Goal: Task Accomplishment & Management: Manage account settings

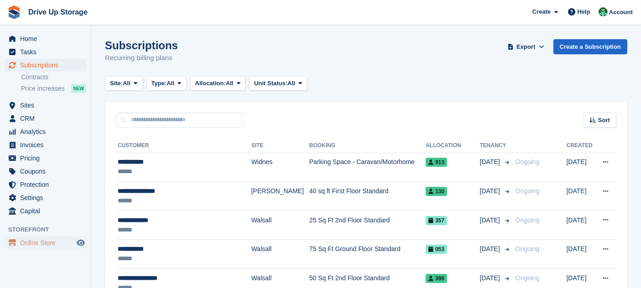
click at [41, 242] on span "Online Store" at bounding box center [47, 243] width 55 height 13
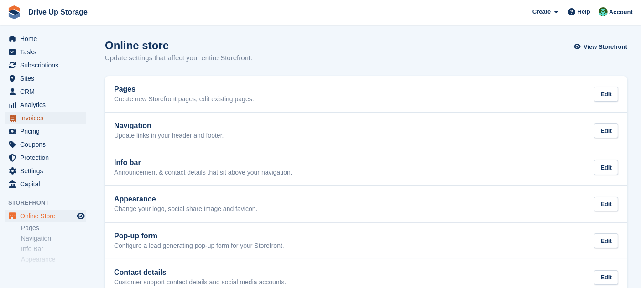
click at [49, 116] on span "Invoices" at bounding box center [47, 118] width 55 height 13
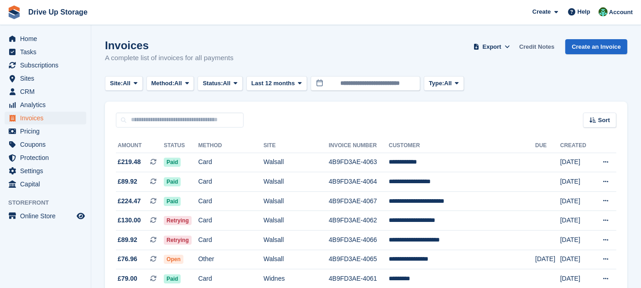
click at [543, 49] on link "Credit Notes" at bounding box center [536, 46] width 42 height 15
click at [23, 166] on span "Settings" at bounding box center [47, 171] width 55 height 13
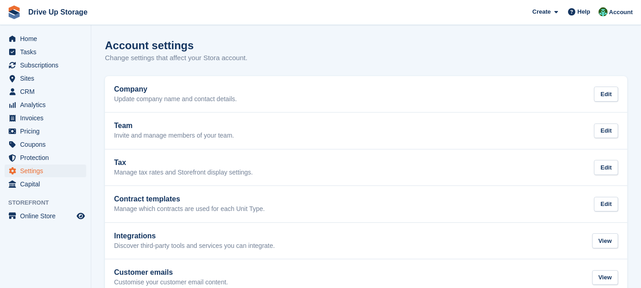
scroll to position [21, 0]
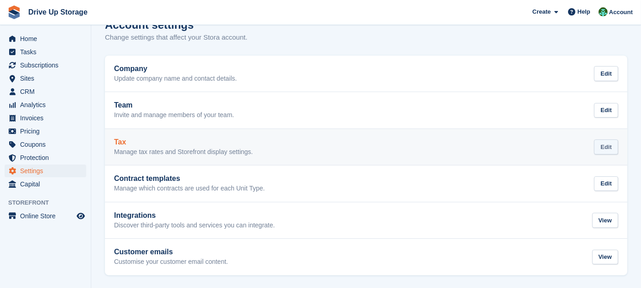
click at [601, 144] on div "Edit" at bounding box center [606, 147] width 24 height 15
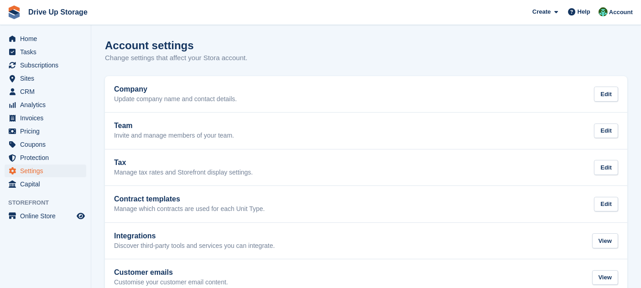
scroll to position [21, 0]
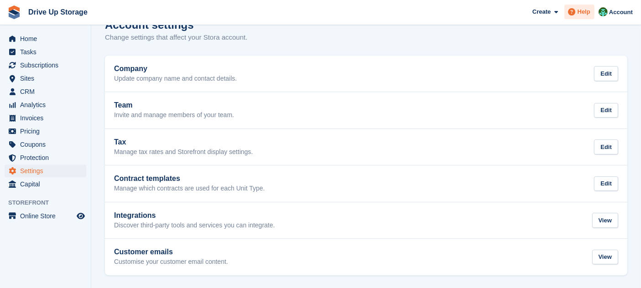
click at [575, 19] on div "Help" at bounding box center [579, 12] width 30 height 15
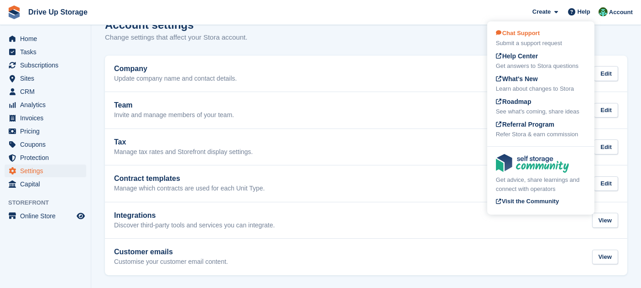
click at [564, 37] on div "Chat Support Submit a support request" at bounding box center [541, 38] width 90 height 19
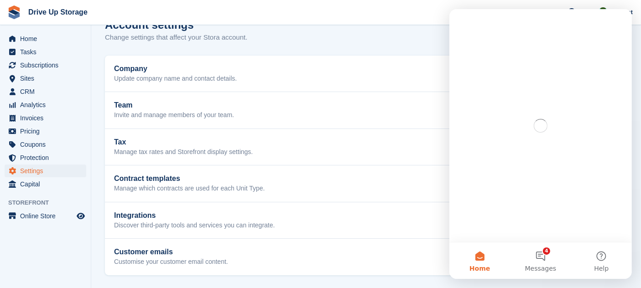
scroll to position [0, 0]
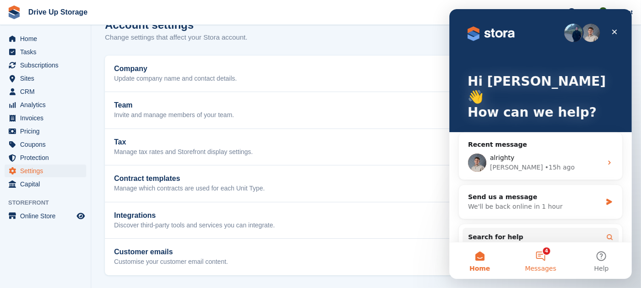
click at [544, 250] on button "4 Messages" at bounding box center [539, 261] width 61 height 36
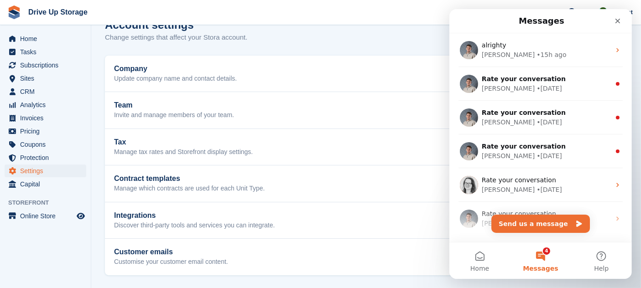
click at [559, 26] on h1 "Messages" at bounding box center [540, 21] width 49 height 16
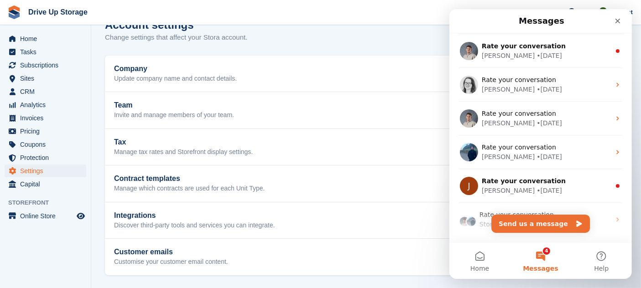
scroll to position [87, 0]
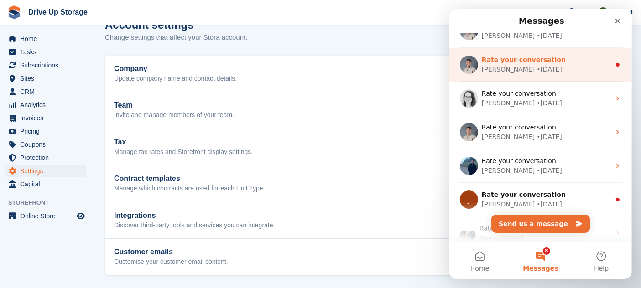
click at [584, 69] on div "Bradley • 2w ago" at bounding box center [545, 70] width 129 height 10
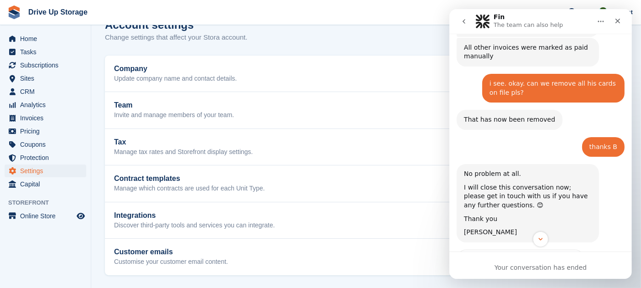
scroll to position [1223, 0]
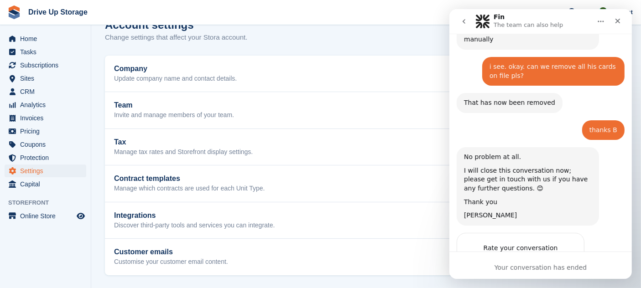
click at [463, 19] on icon "go back" at bounding box center [463, 21] width 7 height 7
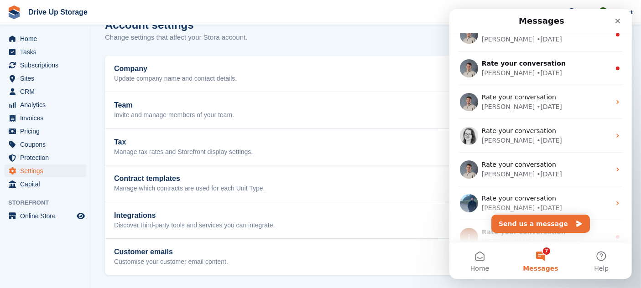
scroll to position [50, 0]
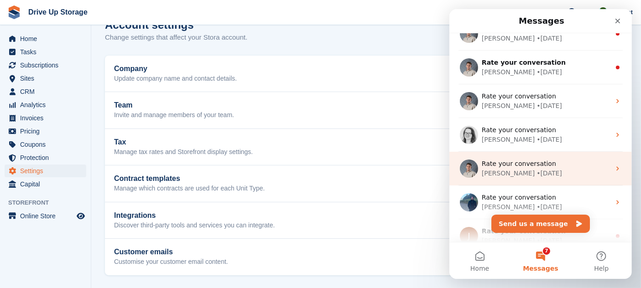
click at [564, 175] on div "Bradley • 2w ago" at bounding box center [545, 174] width 129 height 10
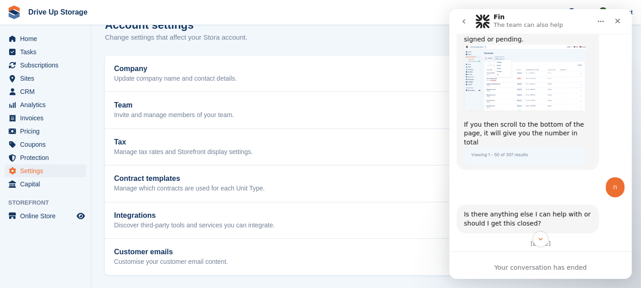
scroll to position [751, 0]
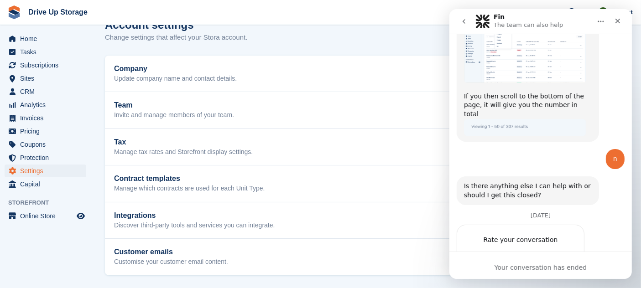
click at [451, 18] on nav "Fin The team can also help" at bounding box center [540, 21] width 182 height 25
click at [463, 21] on icon "go back" at bounding box center [463, 21] width 7 height 7
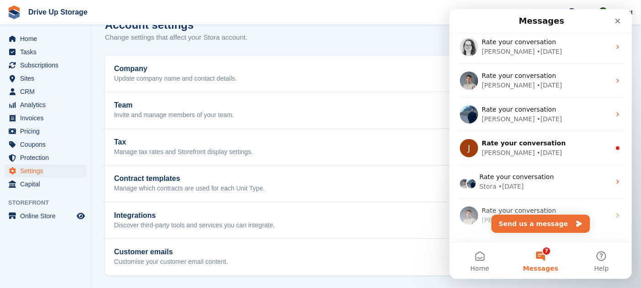
scroll to position [138, 0]
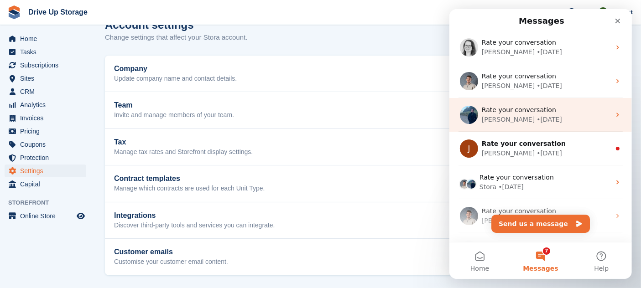
click at [554, 118] on div "Brian • 2w ago" at bounding box center [545, 120] width 129 height 10
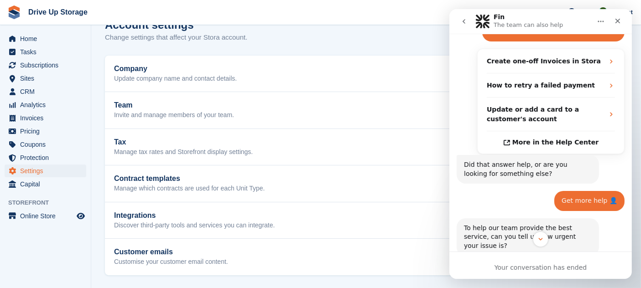
scroll to position [150, 0]
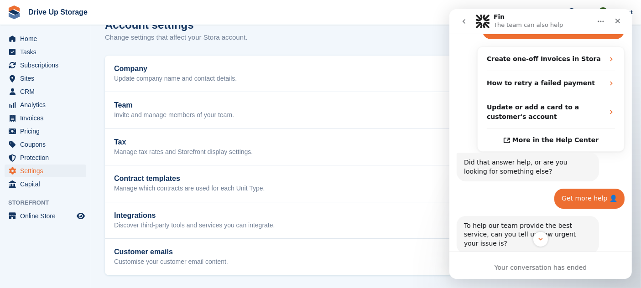
click at [463, 21] on icon "go back" at bounding box center [463, 21] width 3 height 5
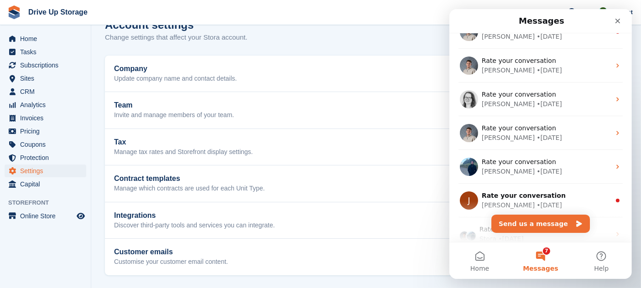
scroll to position [88, 0]
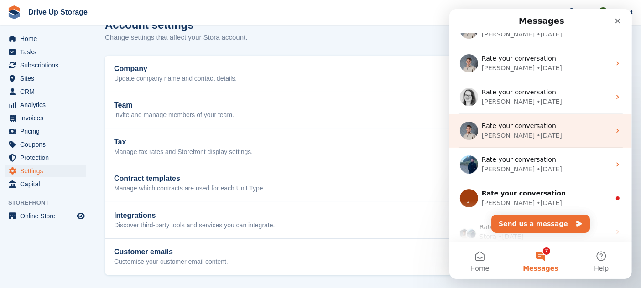
click at [554, 114] on div "Rate your conversation Bradley • 2w ago" at bounding box center [540, 131] width 182 height 34
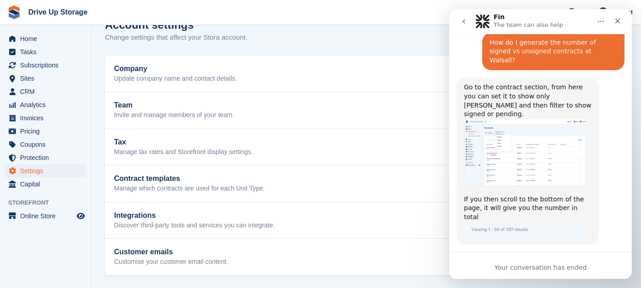
scroll to position [648, 0]
click at [463, 21] on icon "go back" at bounding box center [463, 21] width 7 height 7
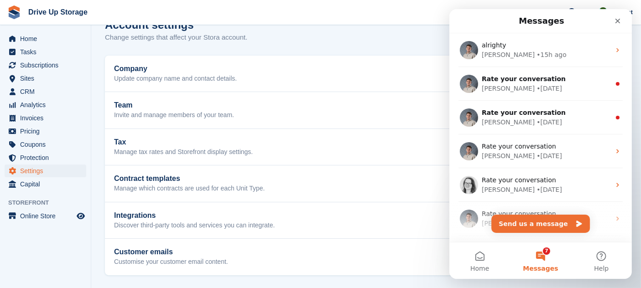
scroll to position [0, 0]
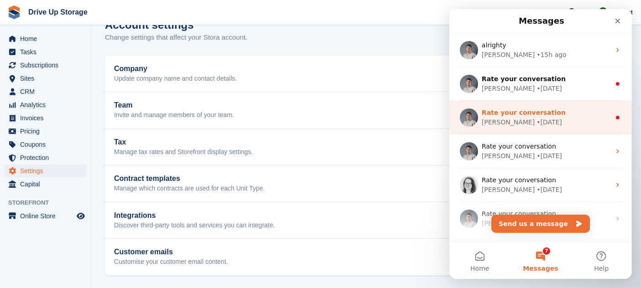
click at [502, 113] on span "Rate your conversation" at bounding box center [523, 112] width 84 height 7
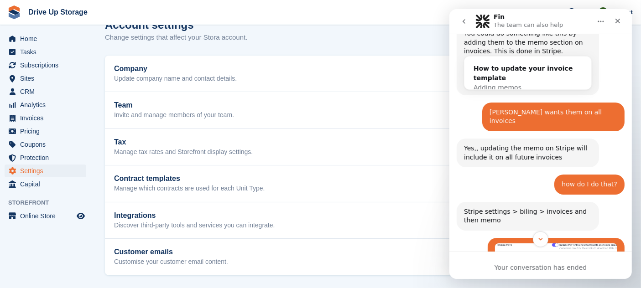
scroll to position [2941, 0]
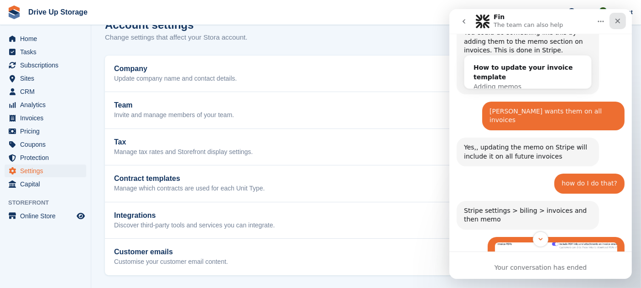
click at [616, 21] on icon "Close" at bounding box center [617, 21] width 5 height 5
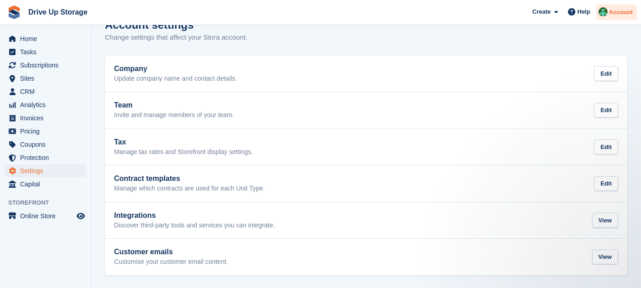
click at [615, 18] on div "Account" at bounding box center [616, 13] width 41 height 16
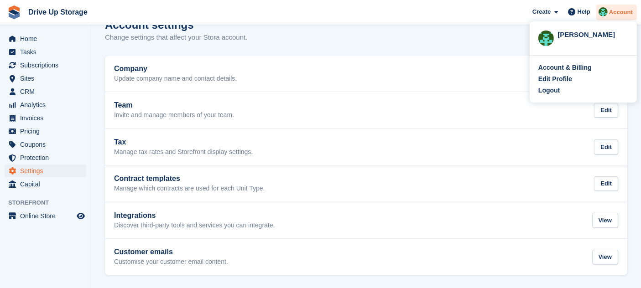
scroll to position [6995, 0]
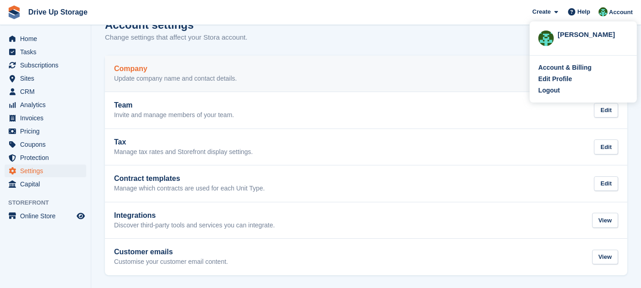
click at [500, 56] on link "Company Update company name and contact details. Edit" at bounding box center [366, 74] width 522 height 36
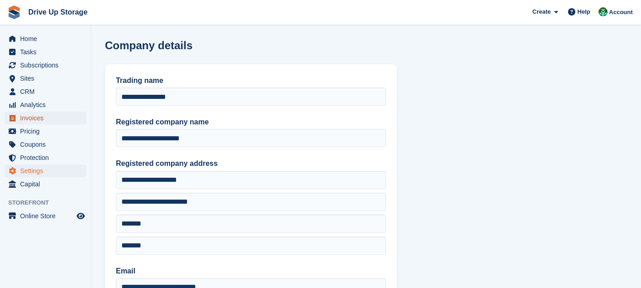
click at [52, 122] on span "Invoices" at bounding box center [47, 118] width 55 height 13
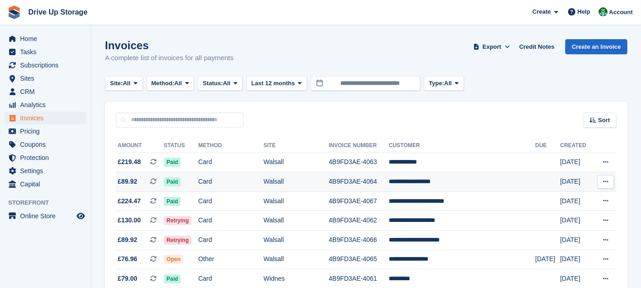
click at [361, 181] on td "4B9FD3AE-4064" at bounding box center [359, 182] width 60 height 20
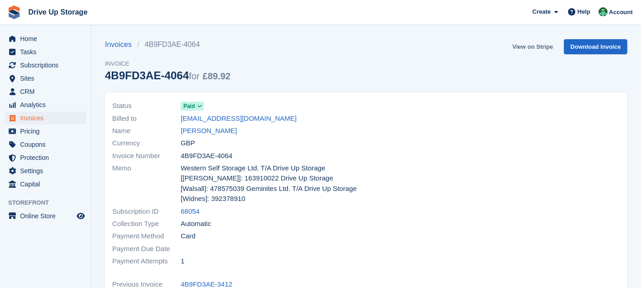
click at [539, 49] on link "View on Stripe" at bounding box center [532, 46] width 48 height 15
click at [49, 68] on span "Subscriptions" at bounding box center [47, 65] width 55 height 13
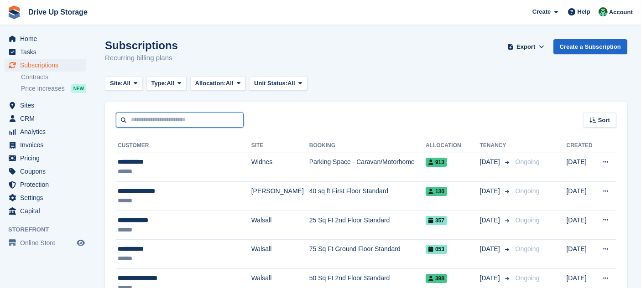
click at [160, 116] on input "text" at bounding box center [180, 120] width 128 height 15
type input "*"
type input "*******"
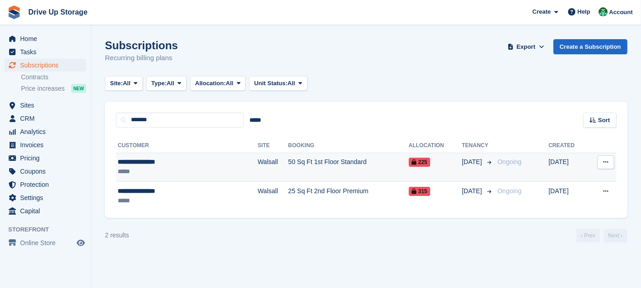
click at [258, 161] on td "Walsall" at bounding box center [273, 167] width 31 height 29
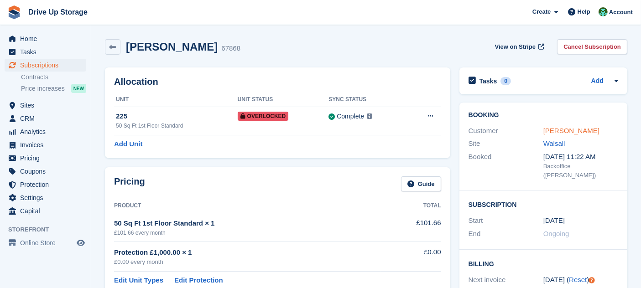
click at [586, 132] on link "Ms Carol Watkiss" at bounding box center [571, 131] width 56 height 8
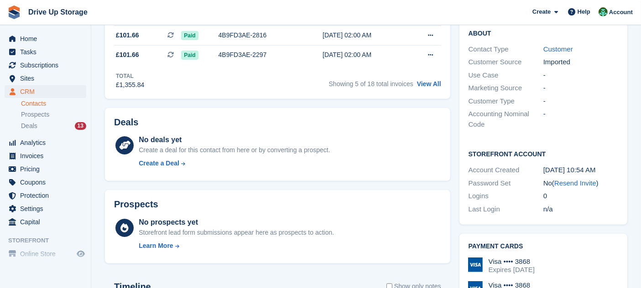
scroll to position [262, 0]
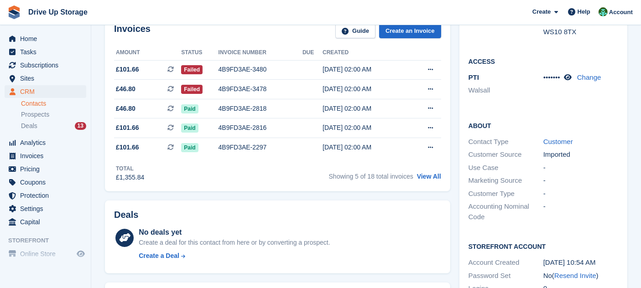
click at [255, 171] on div "Total £1,355.84 Showing 5 of 18 total invoices View All" at bounding box center [277, 169] width 327 height 25
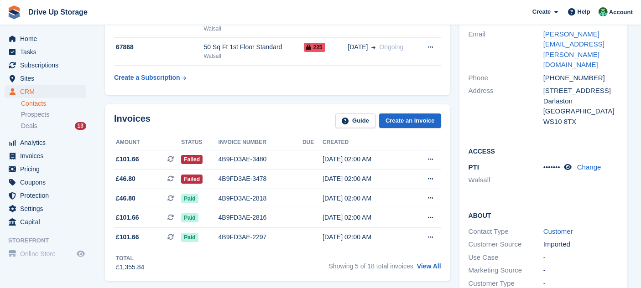
scroll to position [174, 0]
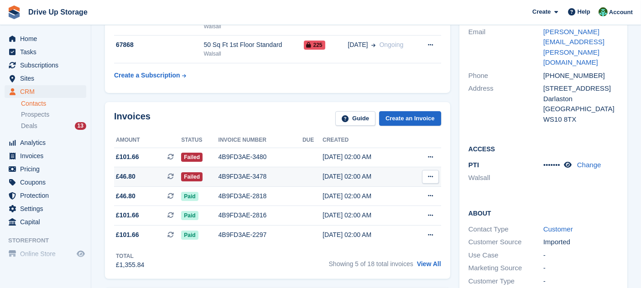
click at [307, 176] on td at bounding box center [312, 177] width 20 height 20
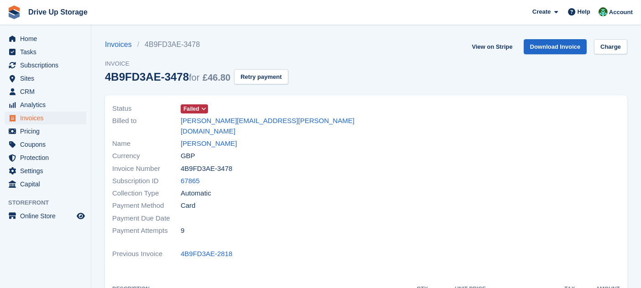
click at [618, 37] on section "Invoices 4B9FD3AE-3478 Invoice 4B9FD3AE-3478 for £46.80 Retry payment View on S…" at bounding box center [365, 266] width 549 height 533
click at [617, 44] on link "Charge" at bounding box center [610, 46] width 33 height 15
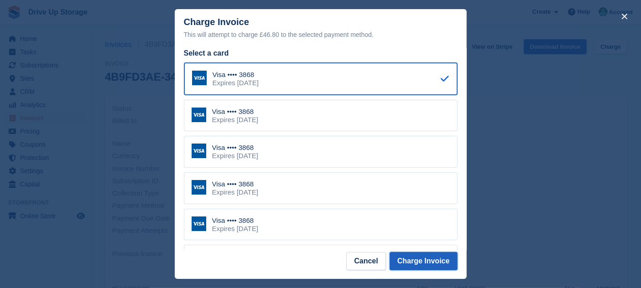
click at [437, 261] on button "Charge Invoice" at bounding box center [423, 261] width 68 height 18
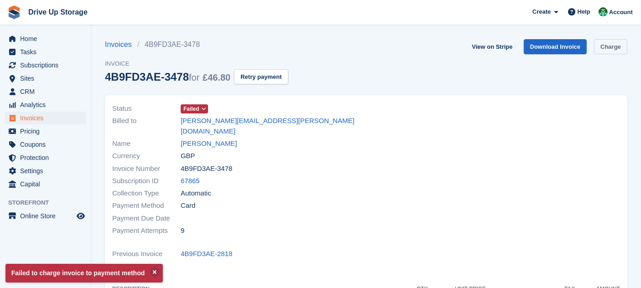
click at [616, 43] on link "Charge" at bounding box center [610, 46] width 33 height 15
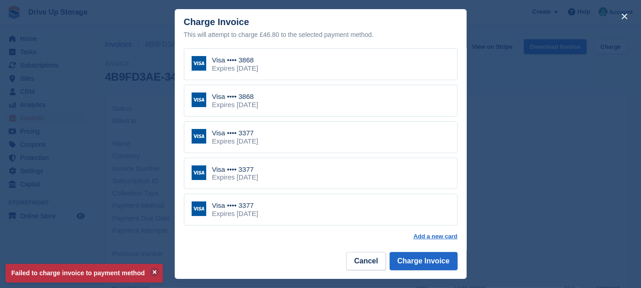
click at [417, 215] on div "Visa •••• 3377 Expires [DATE]" at bounding box center [321, 210] width 274 height 32
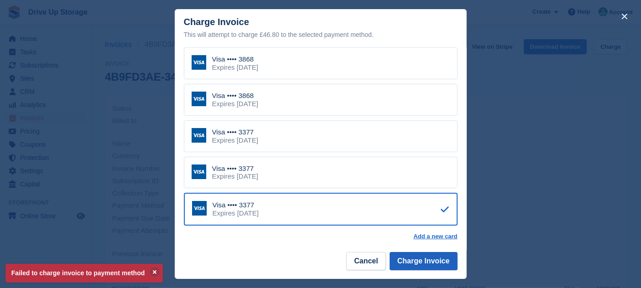
scroll to position [196, 0]
click at [430, 261] on button "Charge Invoice" at bounding box center [423, 261] width 68 height 18
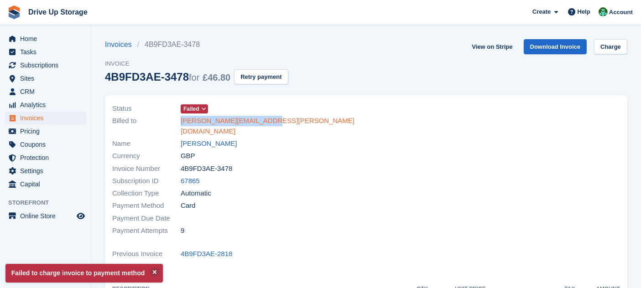
drag, startPoint x: 258, startPoint y: 123, endPoint x: 182, endPoint y: 124, distance: 76.2
click at [182, 124] on div "Billed to [PERSON_NAME][EMAIL_ADDRESS][PERSON_NAME][DOMAIN_NAME]" at bounding box center [236, 126] width 249 height 23
copy link "[PERSON_NAME][EMAIL_ADDRESS][PERSON_NAME][DOMAIN_NAME]"
click at [183, 126] on link "[PERSON_NAME][EMAIL_ADDRESS][PERSON_NAME][DOMAIN_NAME]" at bounding box center [271, 126] width 180 height 21
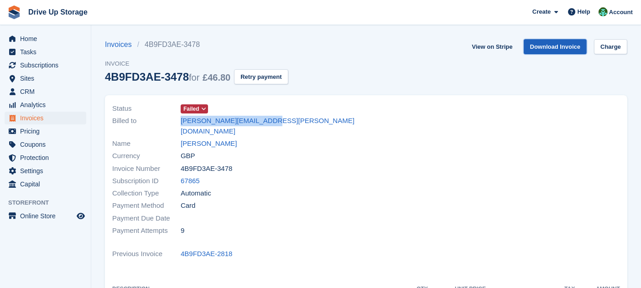
click at [574, 49] on link "Download Invoice" at bounding box center [554, 46] width 63 height 15
click at [210, 139] on link "[PERSON_NAME]" at bounding box center [209, 144] width 56 height 10
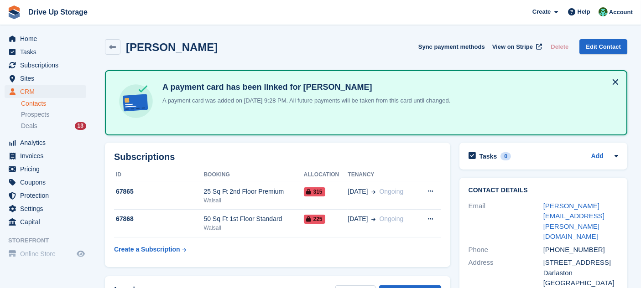
scroll to position [279, 0]
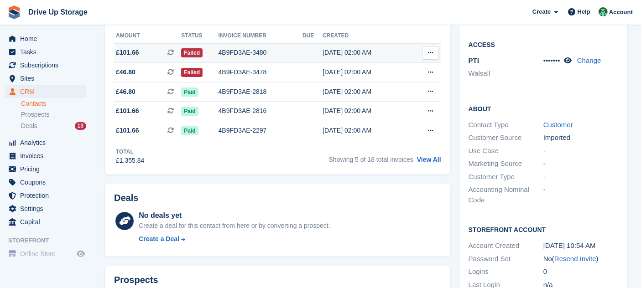
click at [293, 43] on td "4B9FD3AE-3480" at bounding box center [260, 53] width 84 height 20
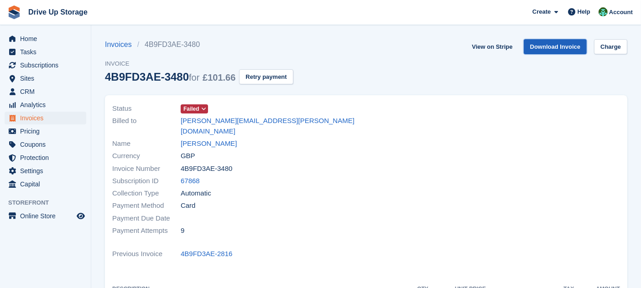
click at [572, 45] on link "Download Invoice" at bounding box center [554, 46] width 63 height 15
click at [204, 139] on link "[PERSON_NAME]" at bounding box center [209, 144] width 56 height 10
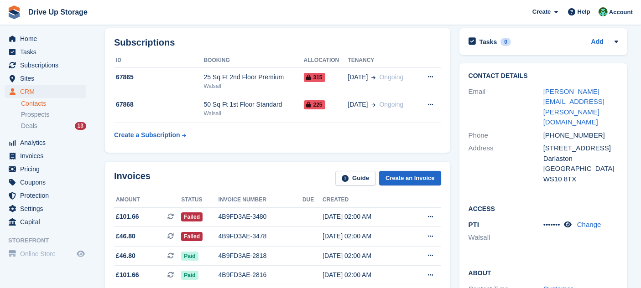
scroll to position [162, 0]
